Goal: Task Accomplishment & Management: Use online tool/utility

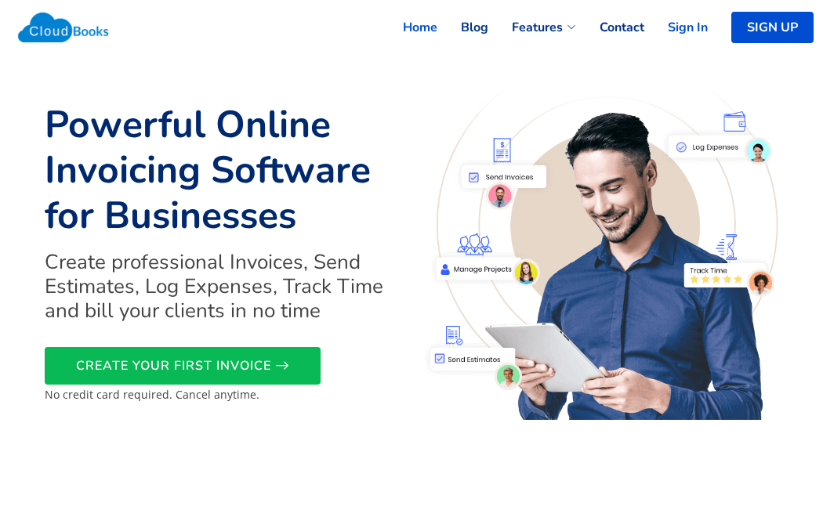
click at [681, 21] on link "Sign In" at bounding box center [675, 27] width 63 height 34
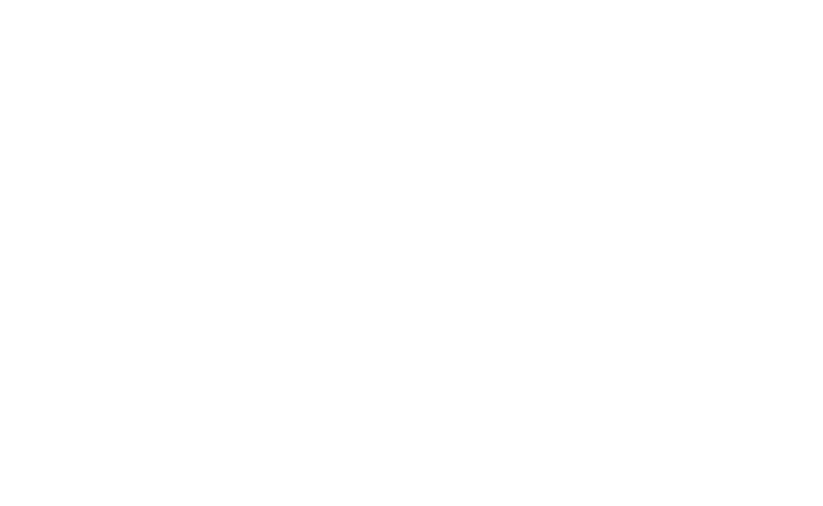
select select "365"
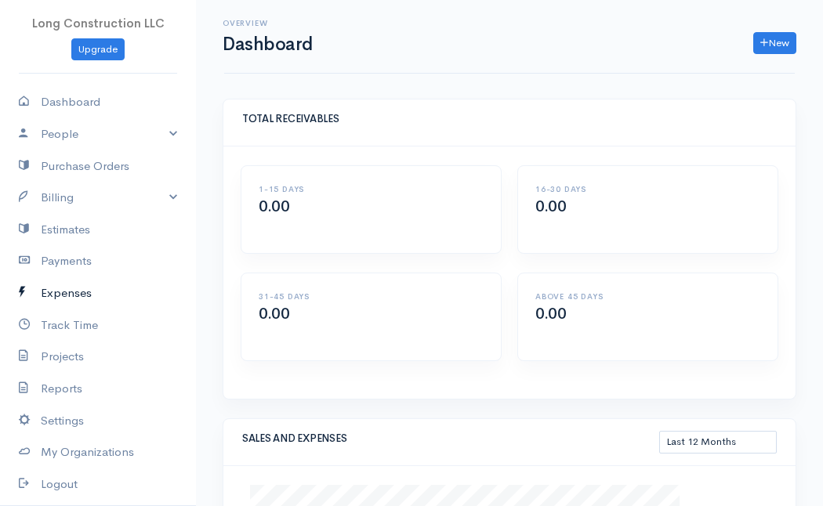
click at [77, 291] on link "Expenses" at bounding box center [98, 293] width 196 height 32
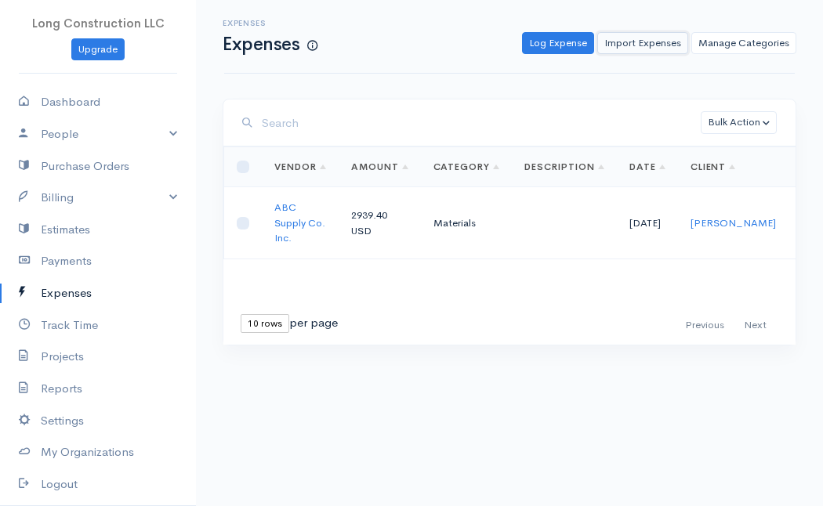
click at [632, 42] on link "Import Expenses" at bounding box center [642, 43] width 91 height 23
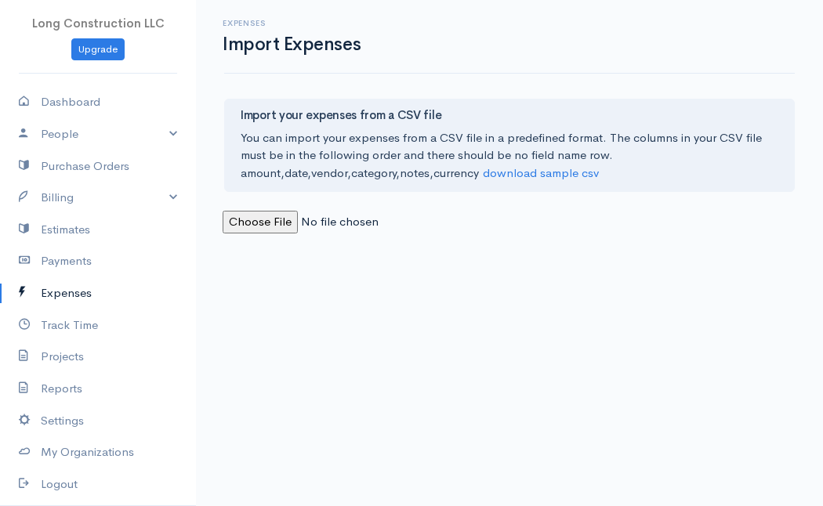
click at [253, 219] on input "file" at bounding box center [329, 222] width 213 height 23
type input "C:\fakepath\[PERSON_NAME] Test Accounting.csv"
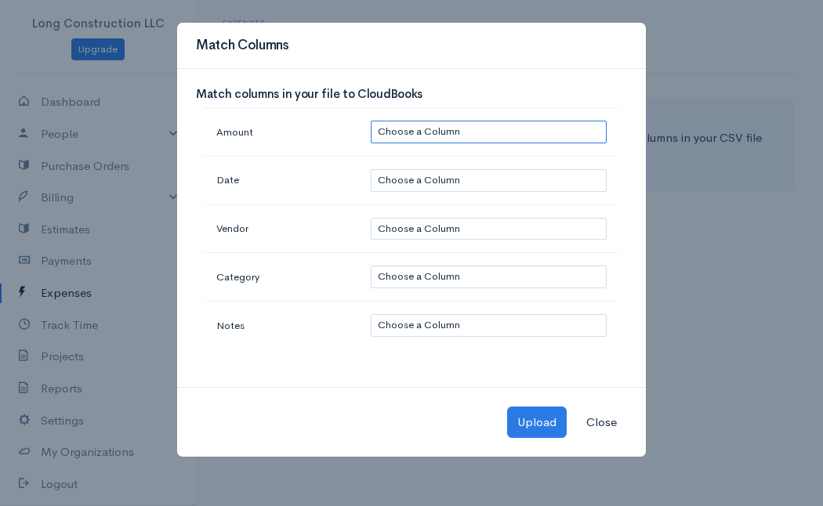
click at [422, 127] on select "Choose a Column ï»¿: 5.61 : [DATE] : Sutherlands : Materials : : USD : : : :" at bounding box center [489, 132] width 236 height 23
select select "0"
click at [371, 121] on select "Choose a Column ï»¿: 5.61 : [DATE] : Sutherlands : Materials : : USD : : : :" at bounding box center [489, 132] width 236 height 23
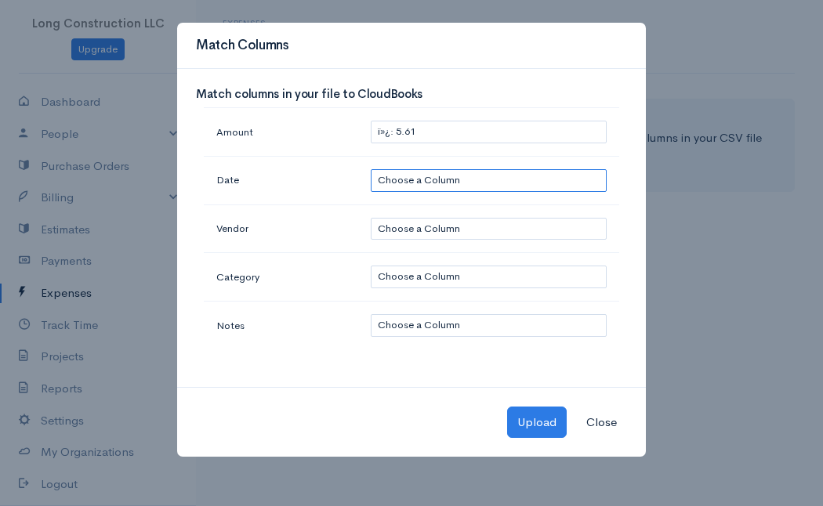
click at [426, 182] on select "Choose a Column ï»¿: 5.61 : [DATE] : Sutherlands : Materials : : USD : : : :" at bounding box center [489, 180] width 236 height 23
select select "1"
click at [371, 169] on select "Choose a Column ï»¿: 5.61 : [DATE] : Sutherlands : Materials : : USD : : : :" at bounding box center [489, 180] width 236 height 23
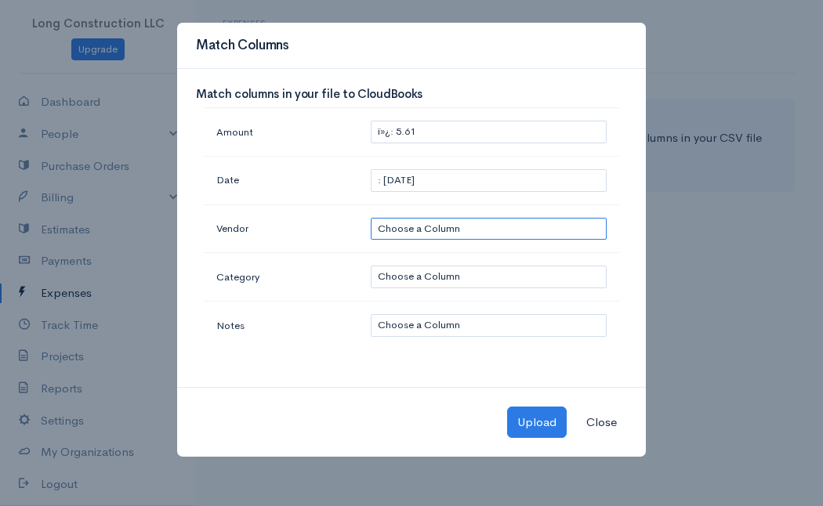
click at [429, 238] on select "Choose a Column ï»¿: 5.61 : [DATE] : Sutherlands : Materials : : USD : : : :" at bounding box center [489, 229] width 236 height 23
select select "2"
click at [371, 218] on select "Choose a Column ï»¿: 5.61 : [DATE] : Sutherlands : Materials : : USD : : : :" at bounding box center [489, 229] width 236 height 23
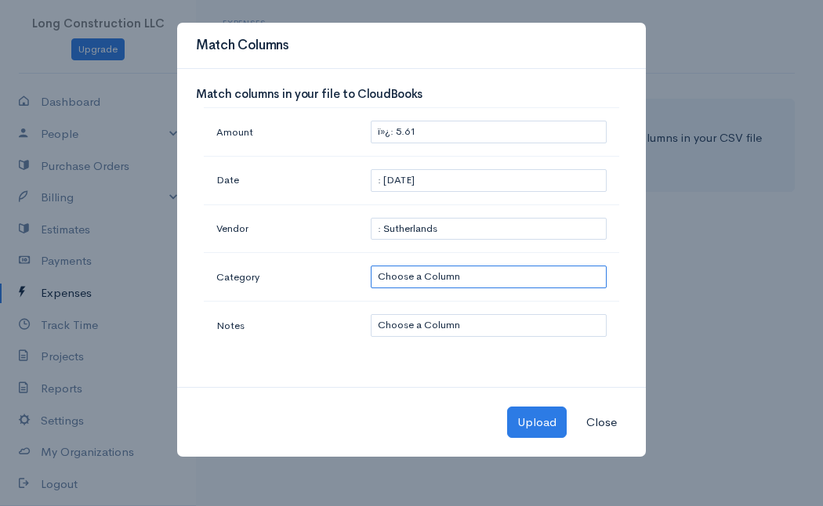
click at [457, 275] on select "Choose a Column ï»¿: 5.61 : [DATE] : Sutherlands : Materials : : USD : : : :" at bounding box center [489, 277] width 236 height 23
select select "3"
click at [371, 266] on select "Choose a Column ï»¿: 5.61 : [DATE] : Sutherlands : Materials : : USD : : : :" at bounding box center [489, 277] width 236 height 23
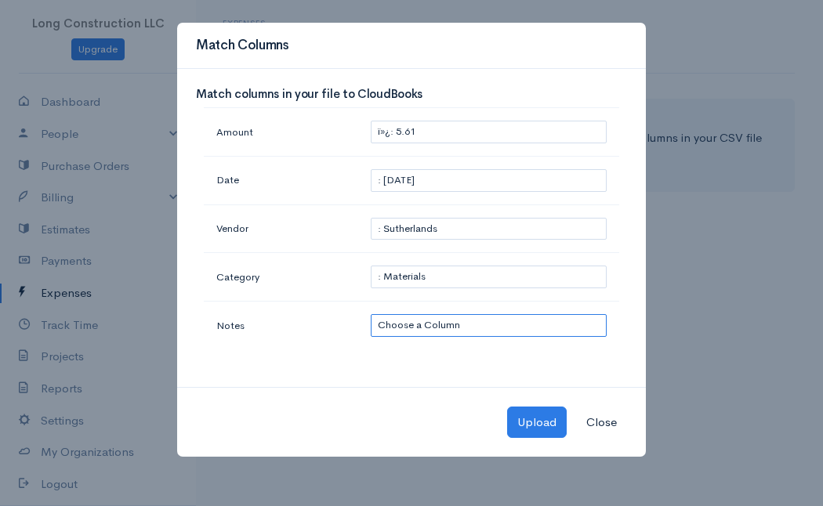
click at [462, 331] on select "Choose a Column ï»¿: 5.61 : [DATE] : Sutherlands : Materials : : USD : : : :" at bounding box center [489, 325] width 236 height 23
select select "4"
click at [371, 314] on select "Choose a Column ï»¿: 5.61 : [DATE] : Sutherlands : Materials : : USD : : : :" at bounding box center [489, 325] width 236 height 23
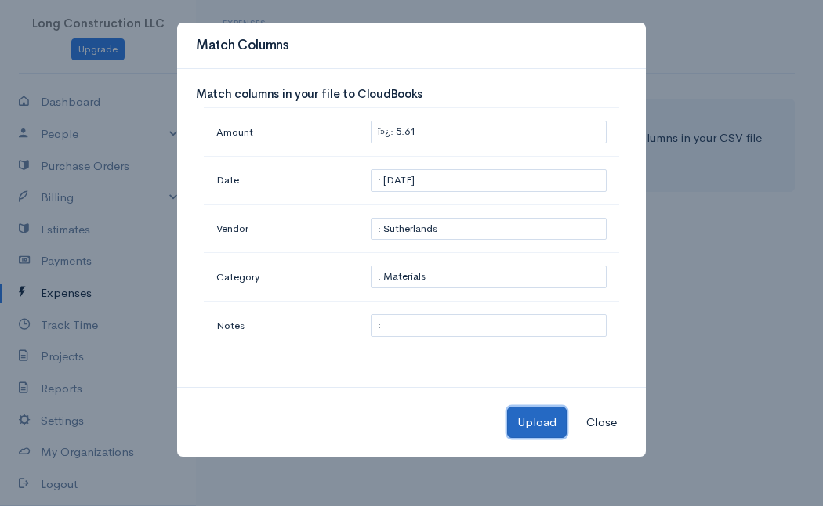
click at [555, 416] on button "Upload" at bounding box center [537, 423] width 60 height 32
click at [529, 419] on div "Upload Close" at bounding box center [411, 422] width 469 height 71
click at [742, 343] on div "Match Columns Match columns in your file to CloudBooks Amount Choose a Column ï…" at bounding box center [411, 253] width 823 height 506
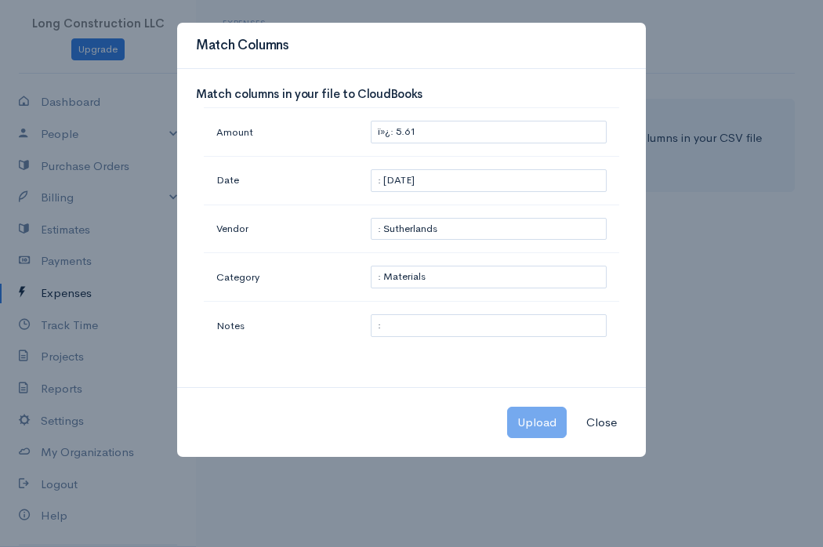
click at [541, 419] on div "Upload Close" at bounding box center [411, 422] width 469 height 71
click at [740, 76] on div "Match Columns Match columns in your file to CloudBooks Amount Choose a Column ï…" at bounding box center [411, 273] width 823 height 547
click at [539, 423] on div "Upload Close" at bounding box center [411, 422] width 469 height 71
click at [593, 422] on button "Close" at bounding box center [601, 423] width 51 height 32
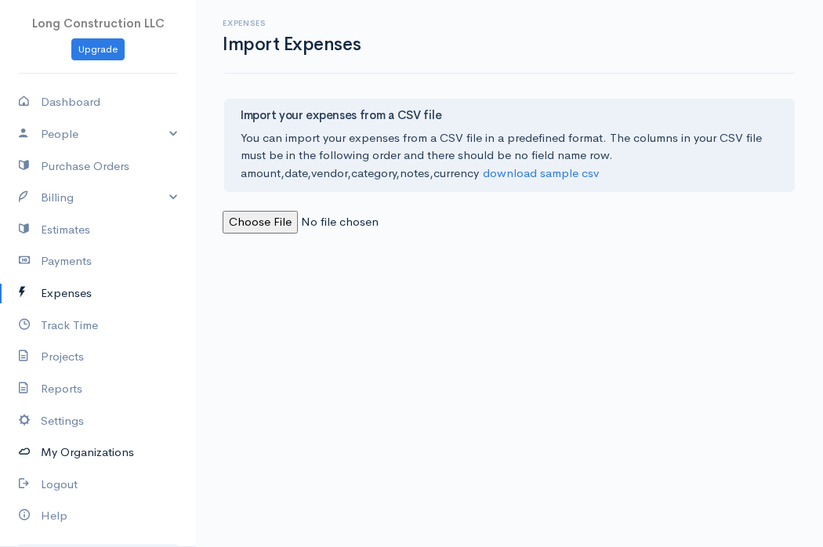
scroll to position [39, 0]
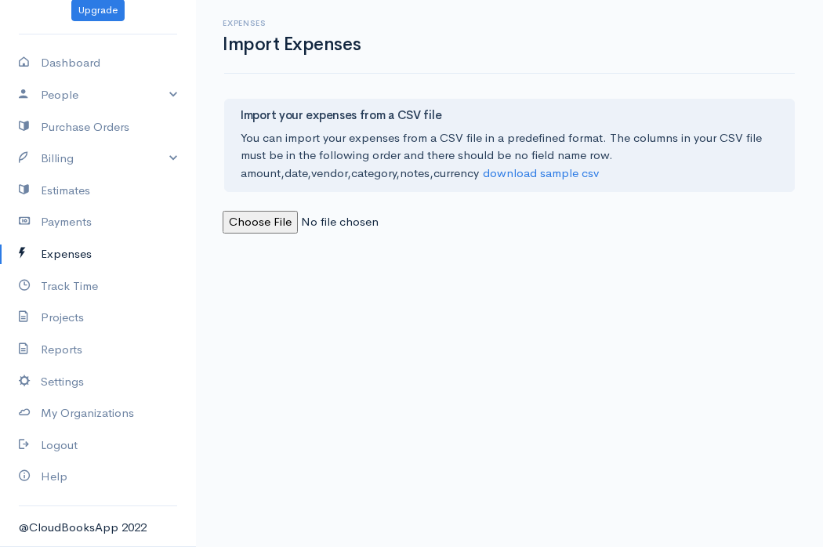
click at [530, 346] on body "Long Construction LLC Upgrade Dashboard People Clients Vendors Staff Users Purc…" at bounding box center [411, 273] width 823 height 547
click at [56, 254] on link "Expenses" at bounding box center [98, 254] width 196 height 32
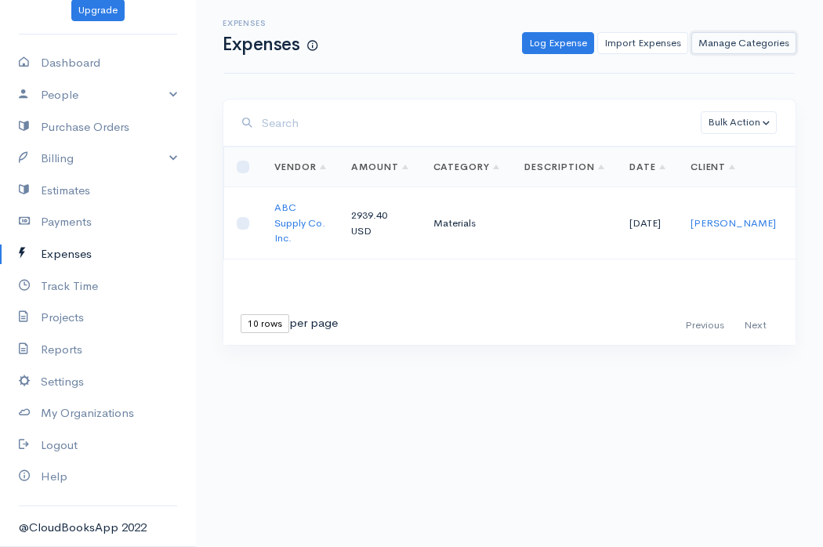
click at [736, 42] on link "Manage Categories" at bounding box center [743, 43] width 105 height 23
